Goal: Task Accomplishment & Management: Manage account settings

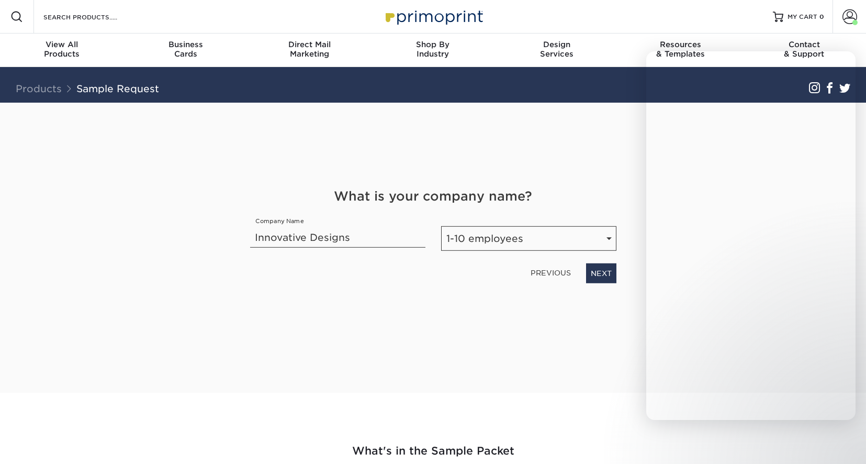
select select "1-10"
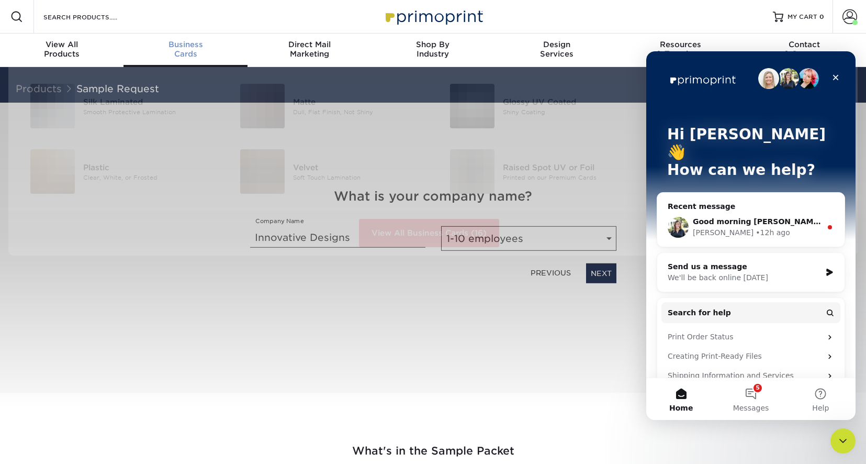
click at [188, 49] on div "Business Cards" at bounding box center [186, 49] width 124 height 19
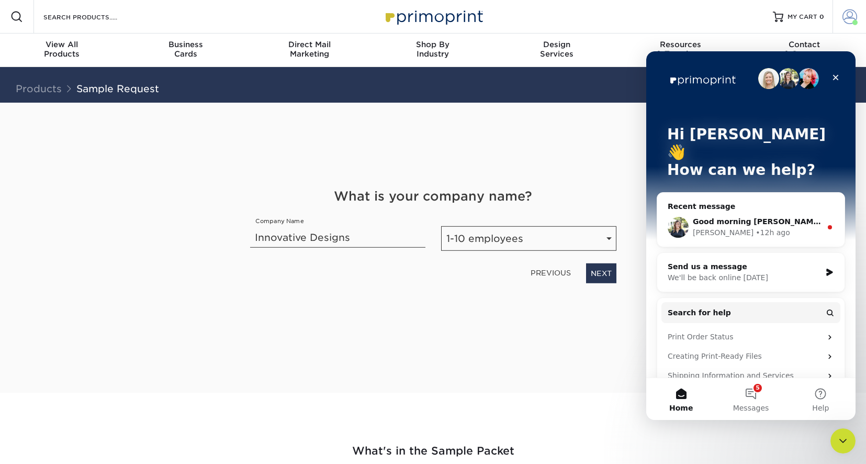
click at [851, 17] on span at bounding box center [850, 16] width 15 height 15
click at [835, 75] on icon "Close" at bounding box center [836, 77] width 8 height 8
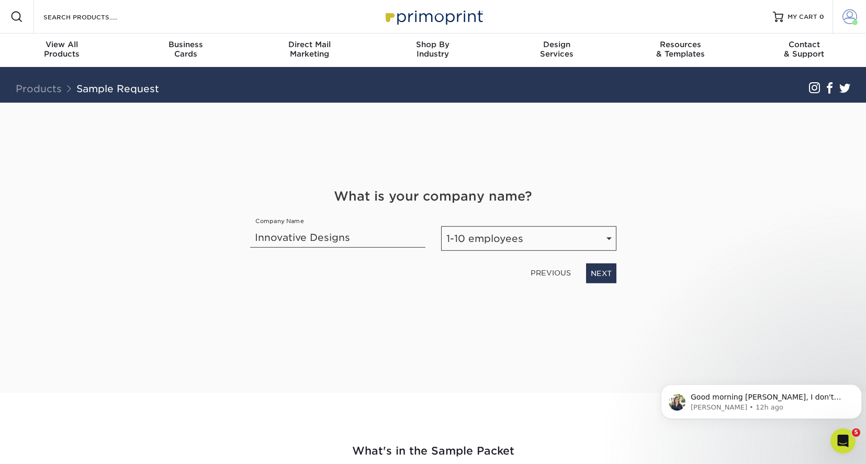
click at [851, 14] on span at bounding box center [850, 16] width 15 height 15
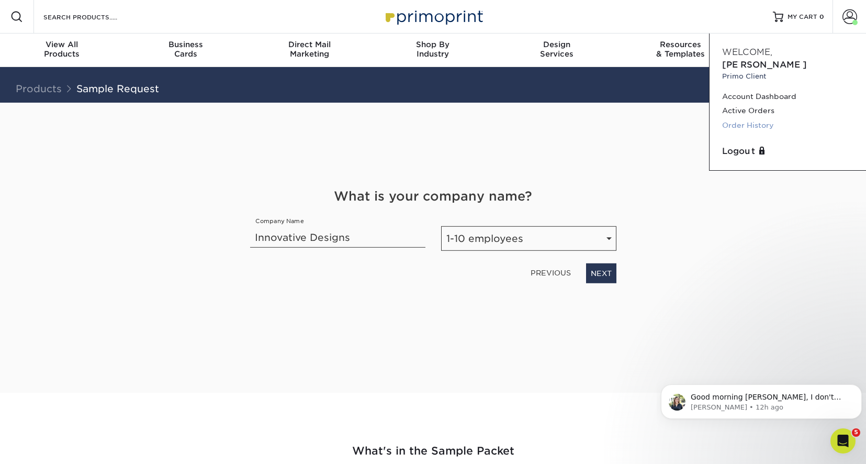
click at [755, 118] on link "Order History" at bounding box center [787, 125] width 131 height 14
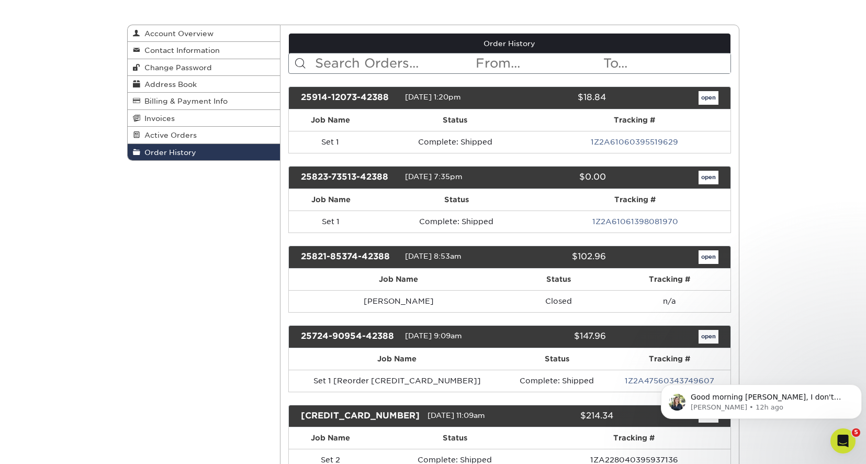
scroll to position [105, 0]
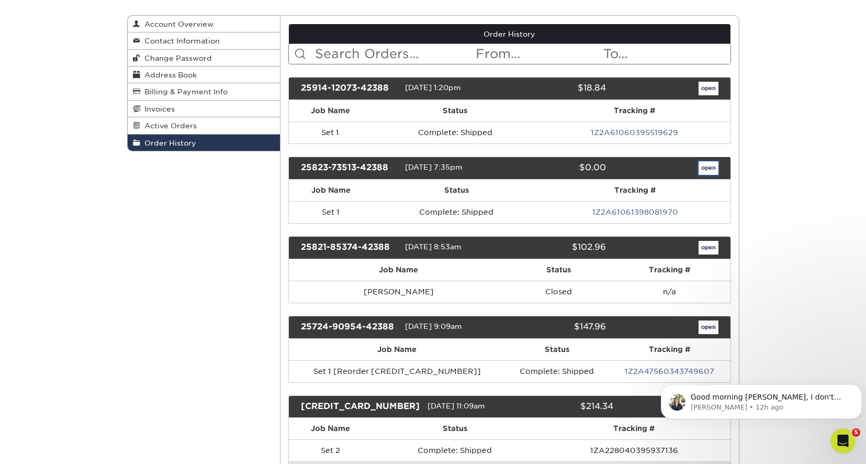
click at [710, 169] on link "open" at bounding box center [709, 168] width 20 height 14
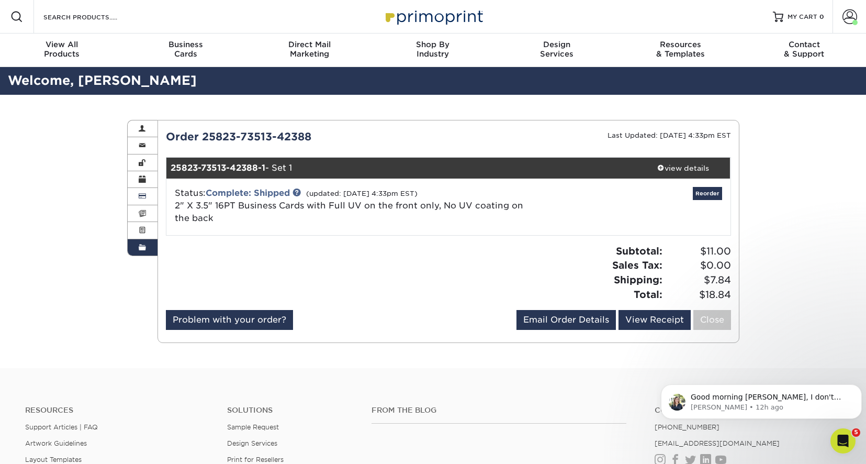
click at [143, 194] on span at bounding box center [142, 196] width 7 height 8
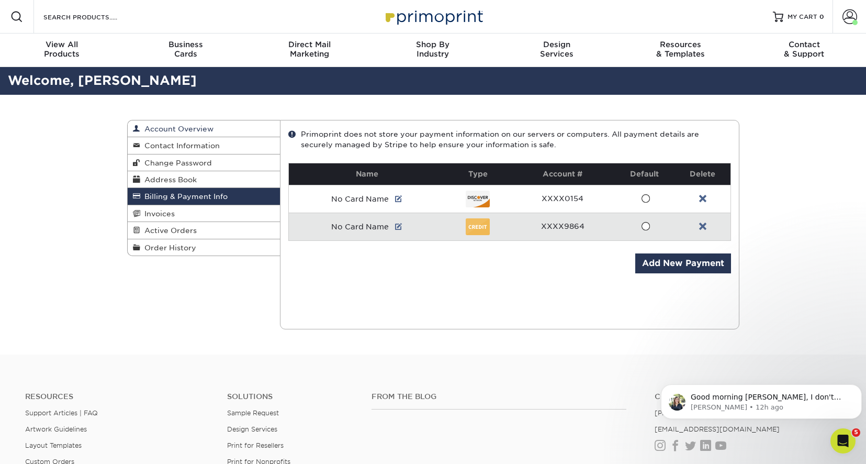
click at [185, 129] on span "Account Overview" at bounding box center [176, 129] width 73 height 8
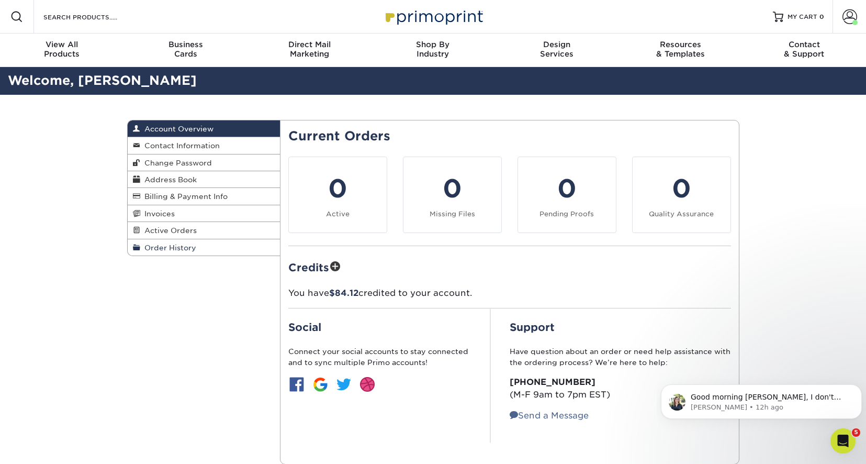
click at [176, 248] on span "Order History" at bounding box center [168, 247] width 56 height 8
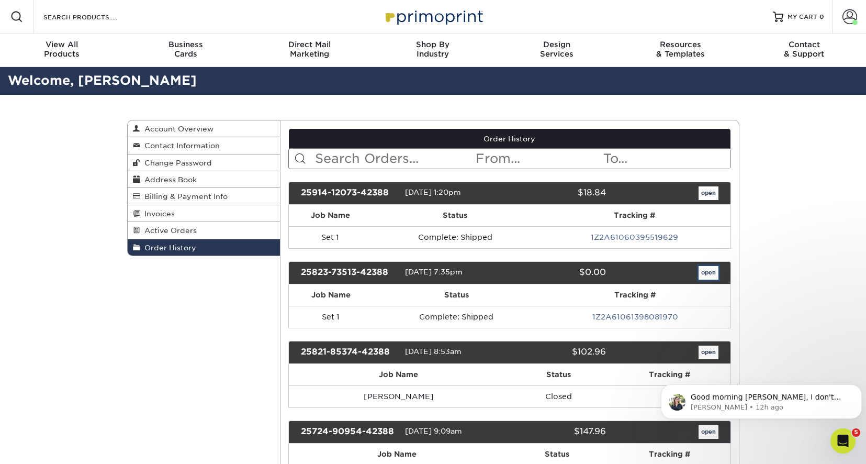
click at [702, 272] on link "open" at bounding box center [709, 273] width 20 height 14
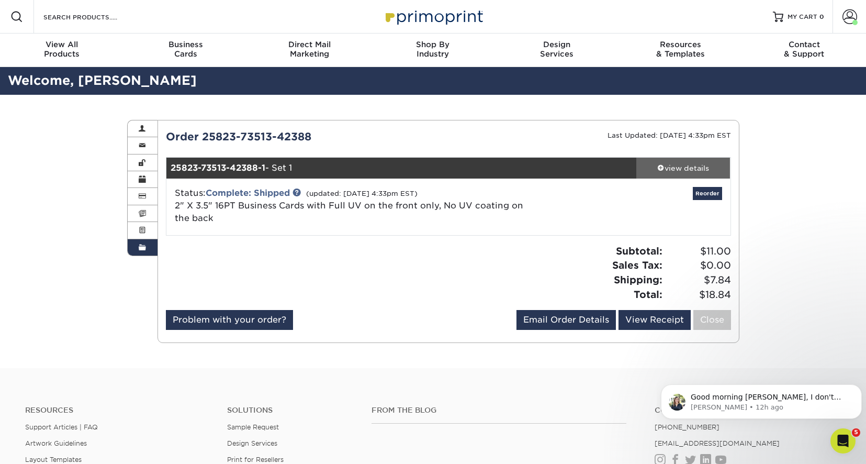
click at [695, 169] on div "view details" at bounding box center [683, 168] width 94 height 10
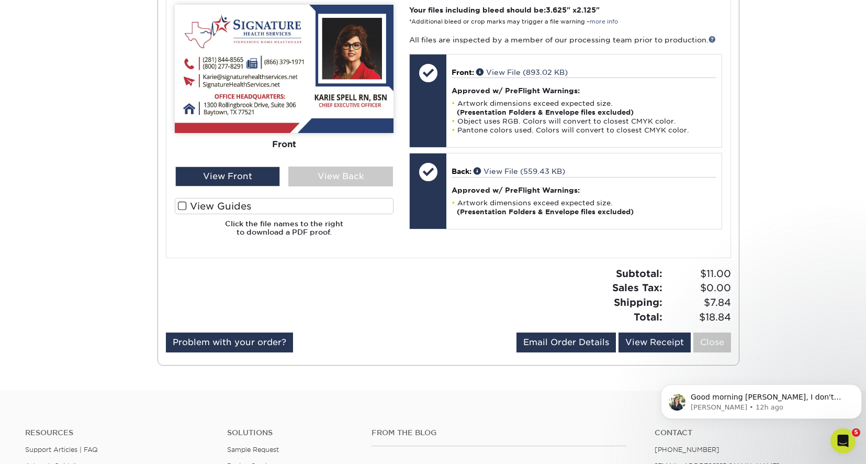
scroll to position [471, 0]
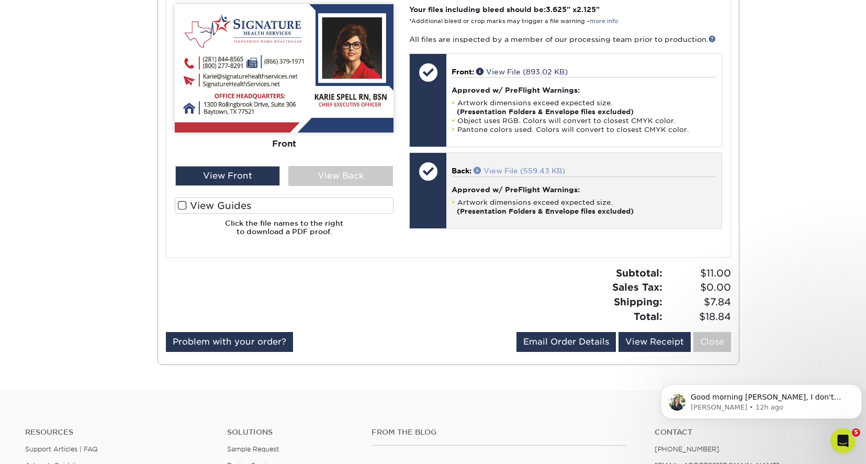
click at [526, 169] on link "View File (559.43 KB)" at bounding box center [520, 170] width 92 height 8
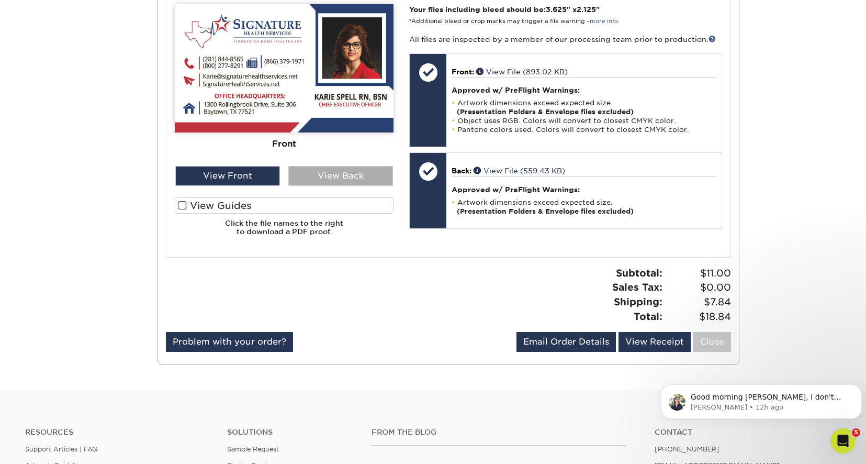
click at [331, 176] on div "View Back" at bounding box center [340, 176] width 105 height 20
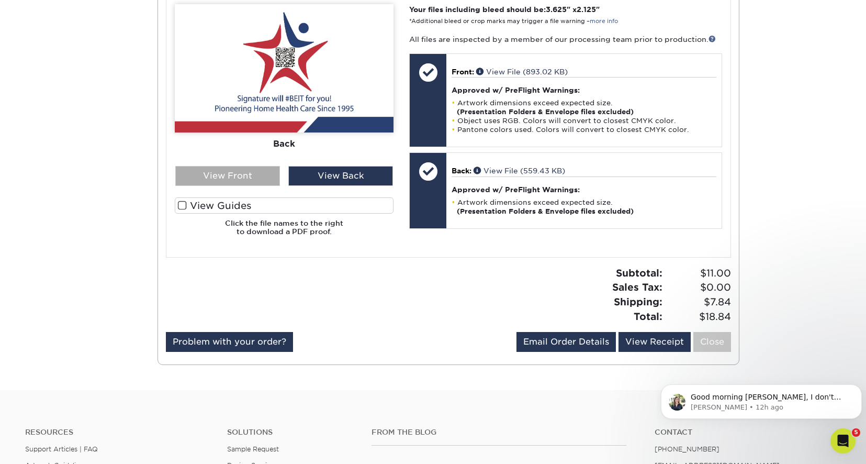
click at [254, 180] on div "View Front" at bounding box center [227, 176] width 105 height 20
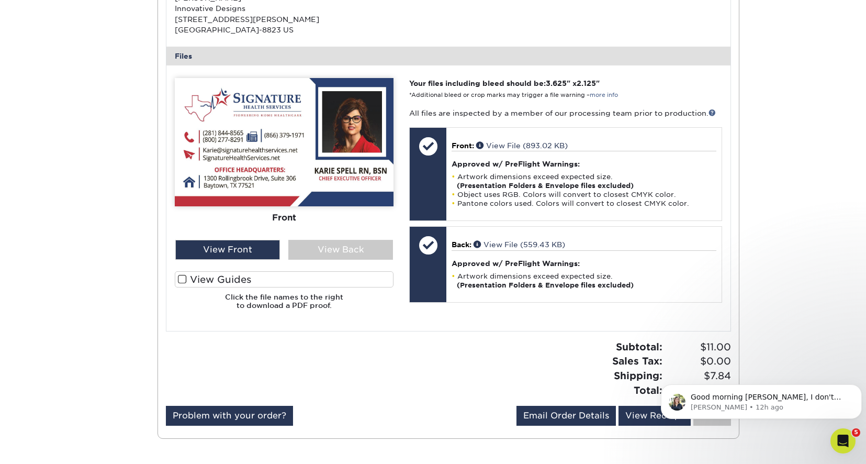
scroll to position [366, 0]
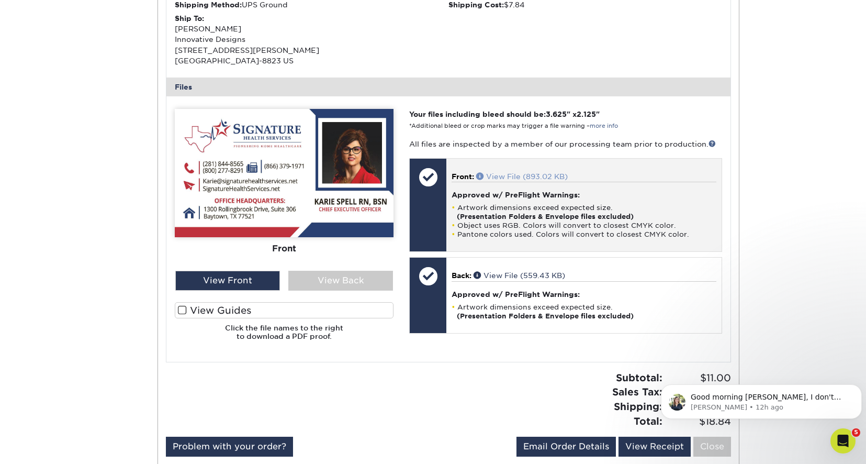
click at [529, 173] on link "View File (893.02 KB)" at bounding box center [522, 176] width 92 height 8
